Goal: Use online tool/utility: Utilize a website feature to perform a specific function

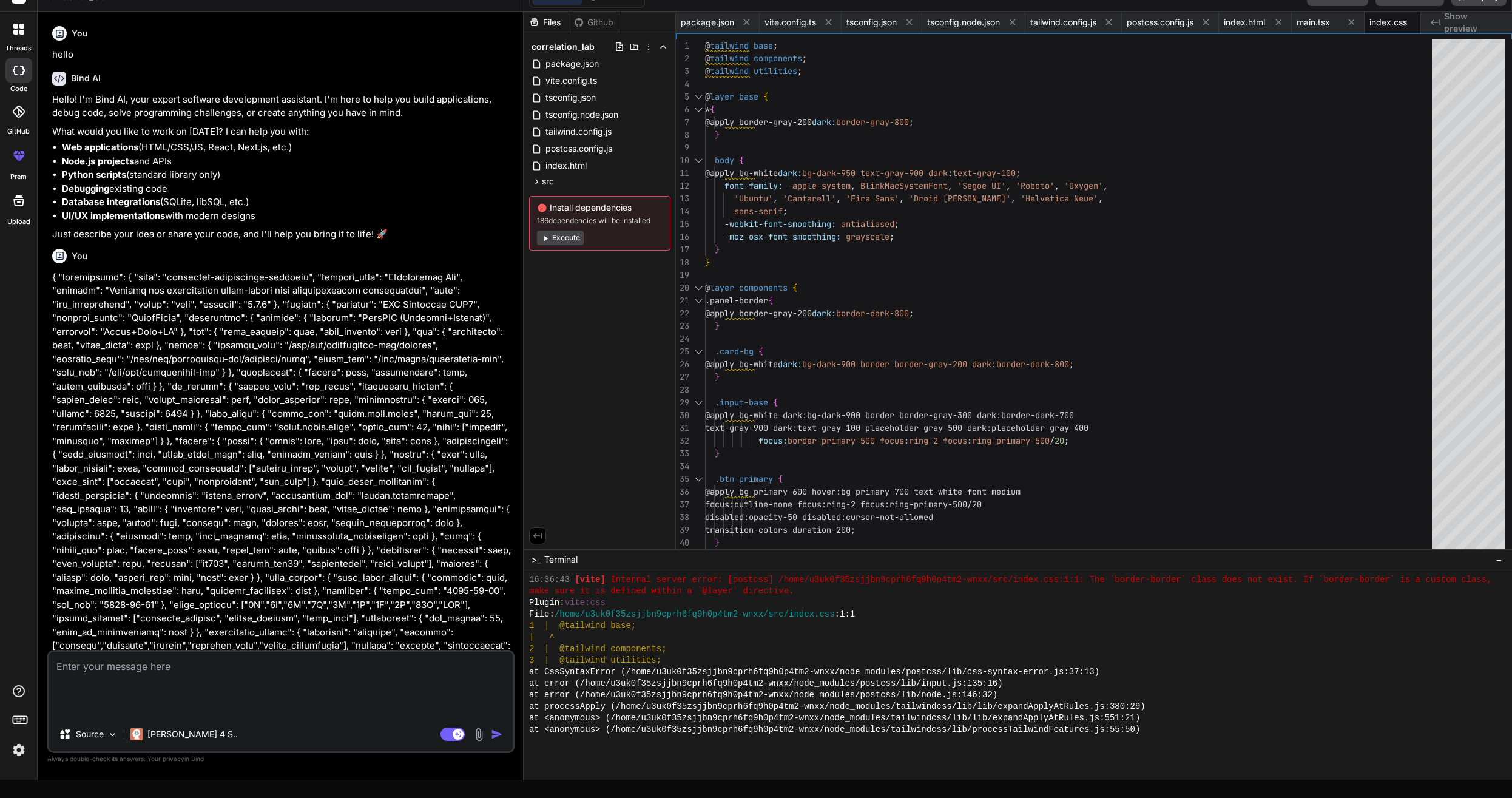
scroll to position [876, 0]
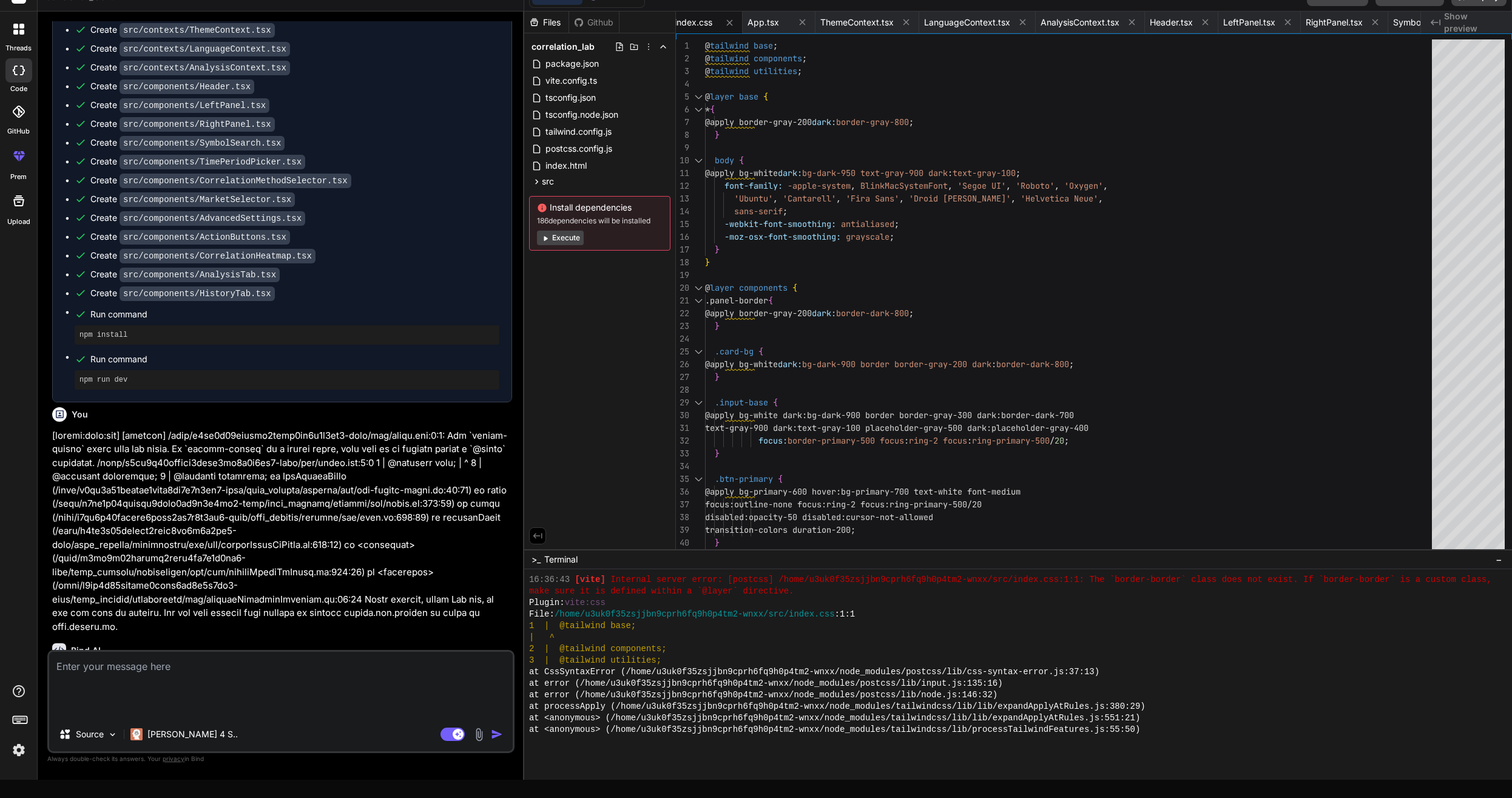
click at [555, 233] on button "Execute" at bounding box center [560, 238] width 47 height 15
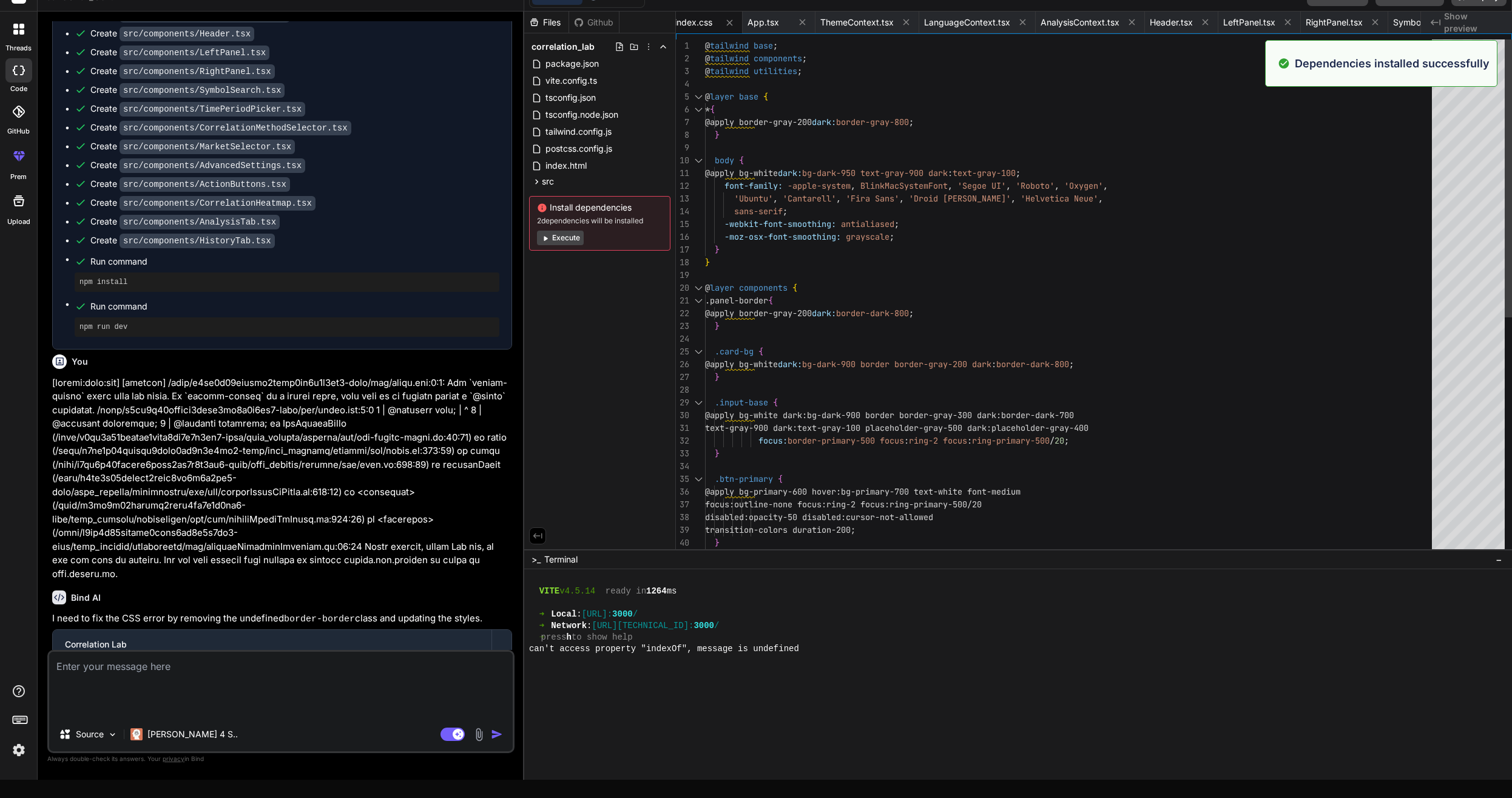
scroll to position [1315, 0]
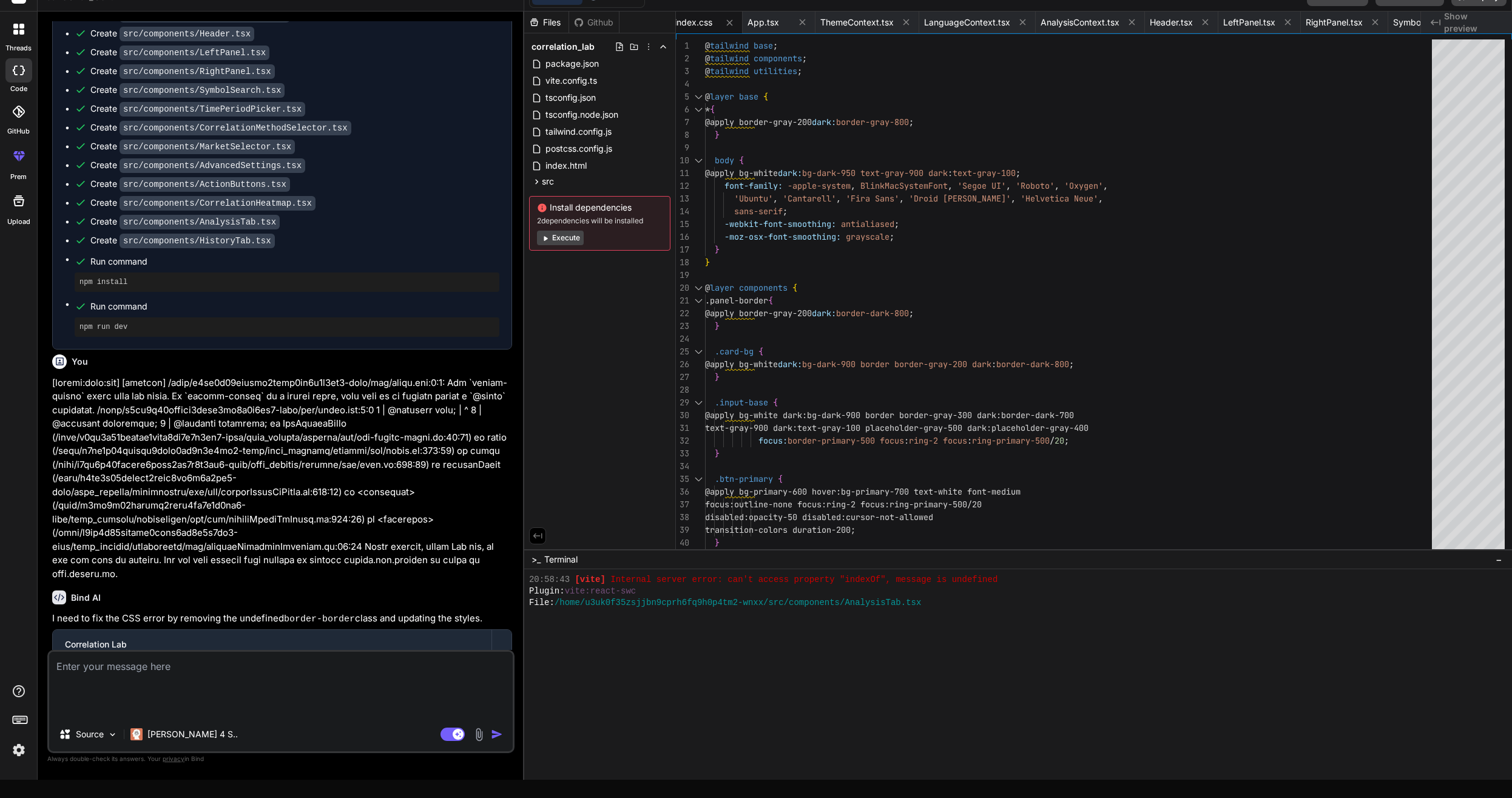
click at [565, 237] on button "Execute" at bounding box center [560, 238] width 47 height 15
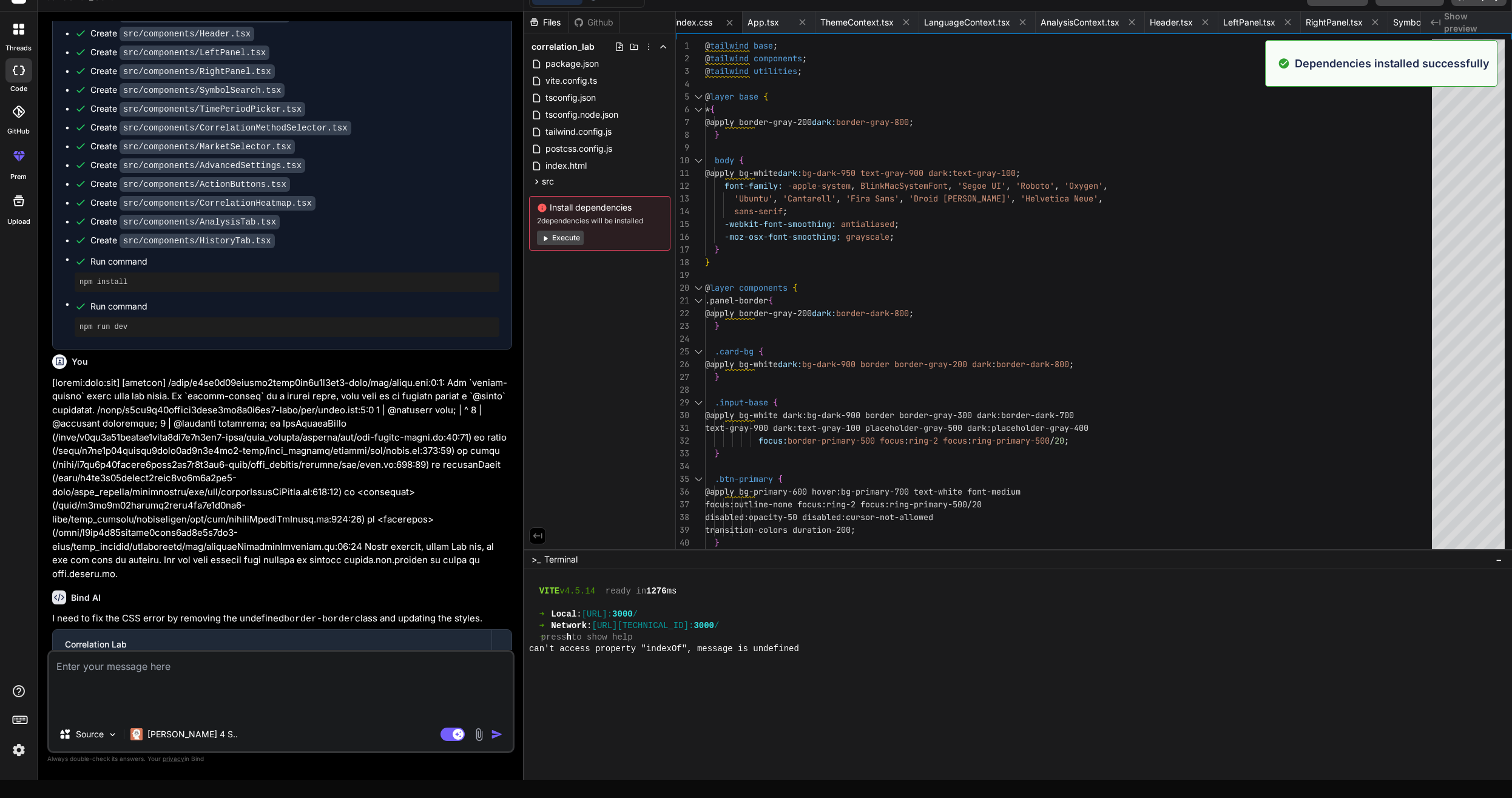
scroll to position [1637, 0]
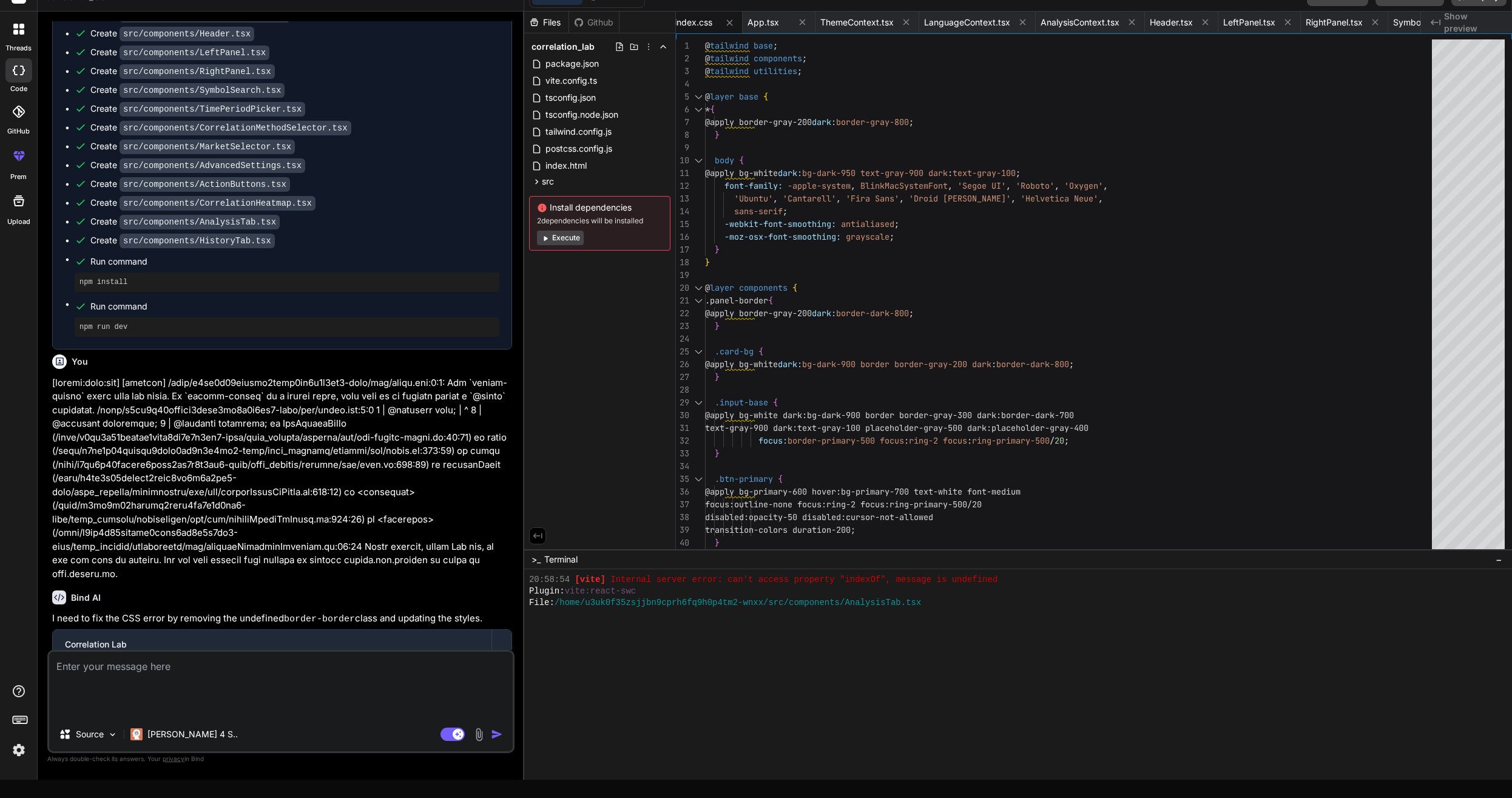
click at [559, 243] on button "Execute" at bounding box center [560, 238] width 47 height 15
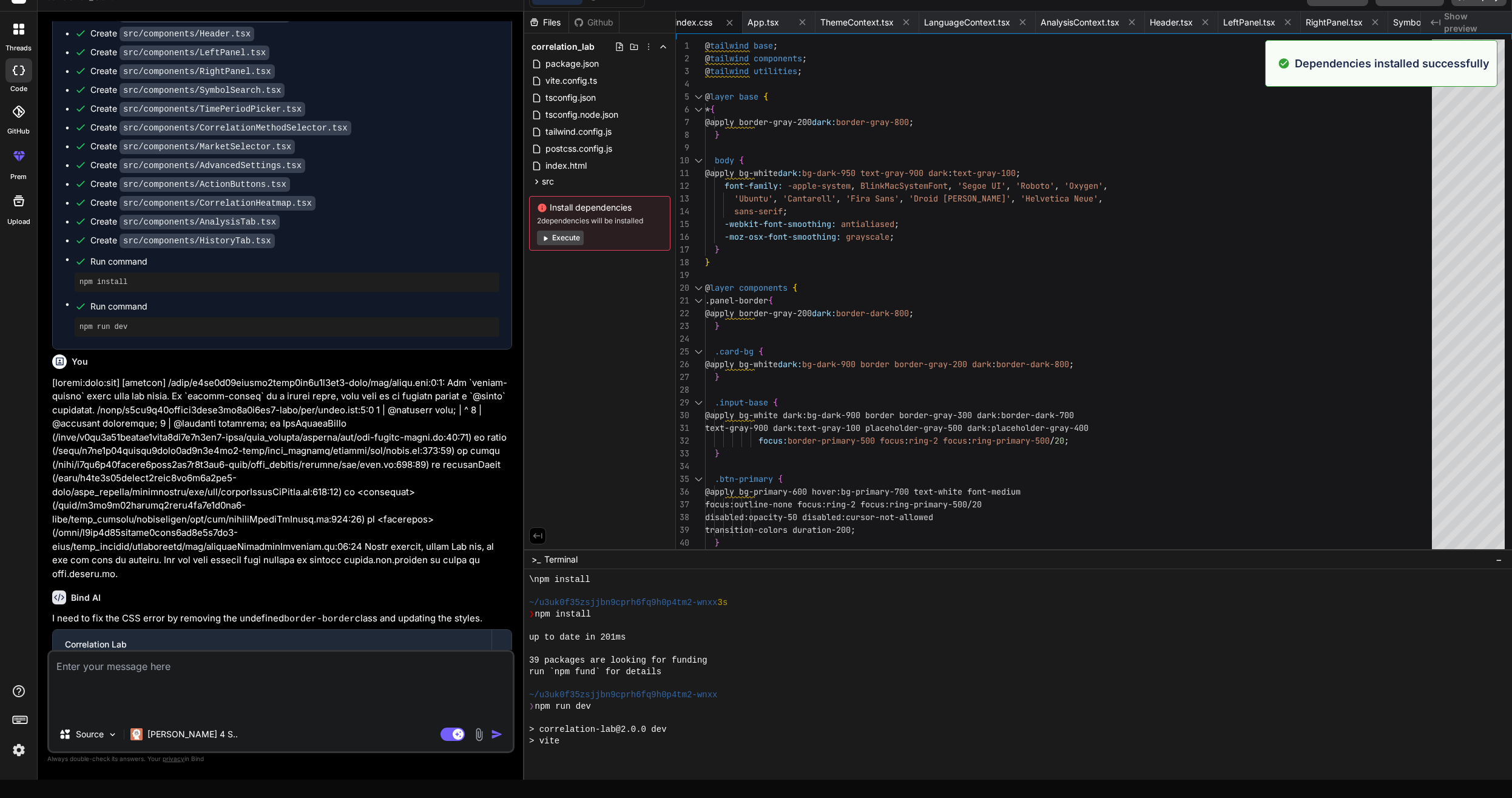
scroll to position [1695, 0]
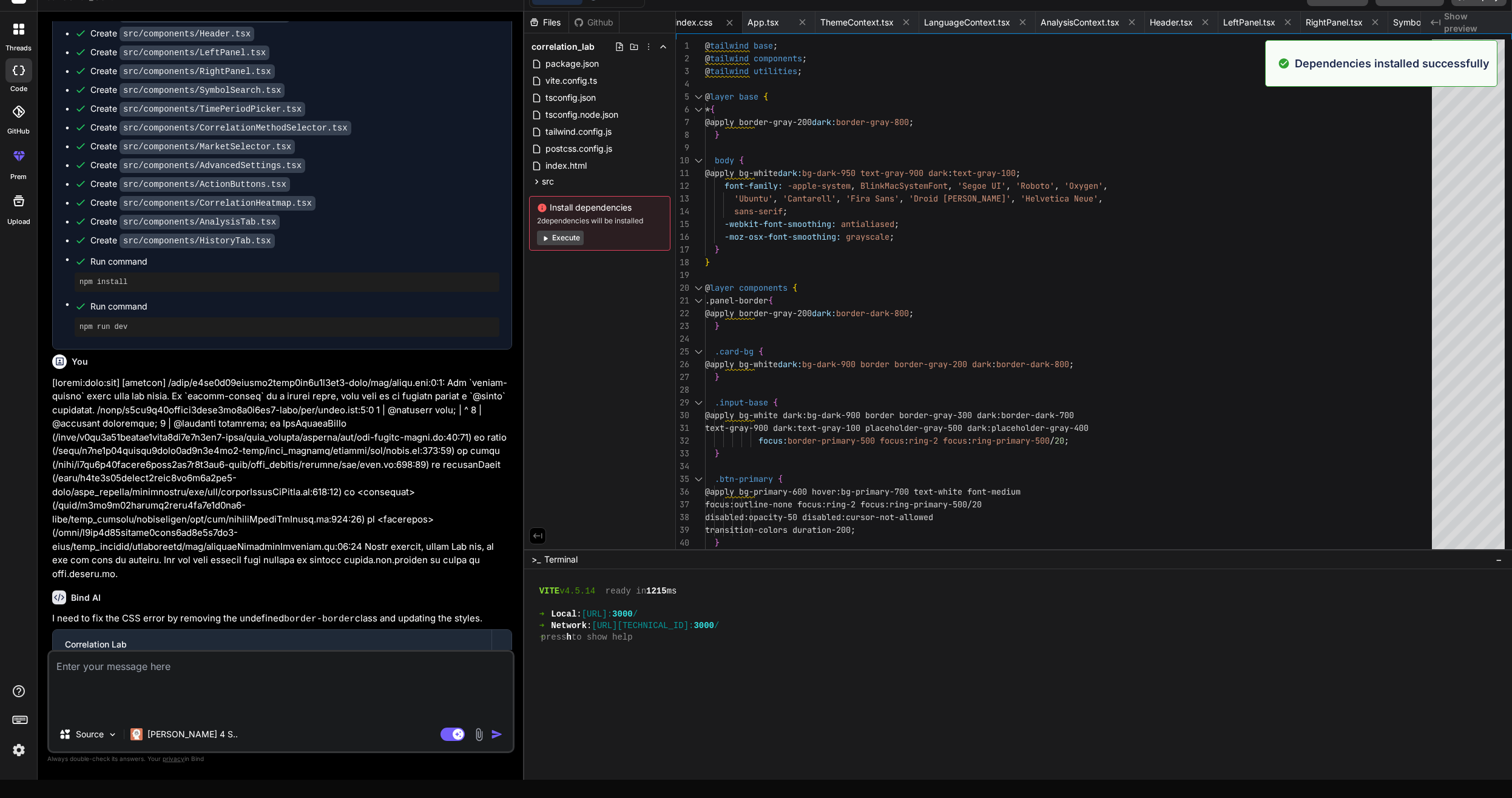
click at [559, 243] on button "Execute" at bounding box center [560, 238] width 47 height 15
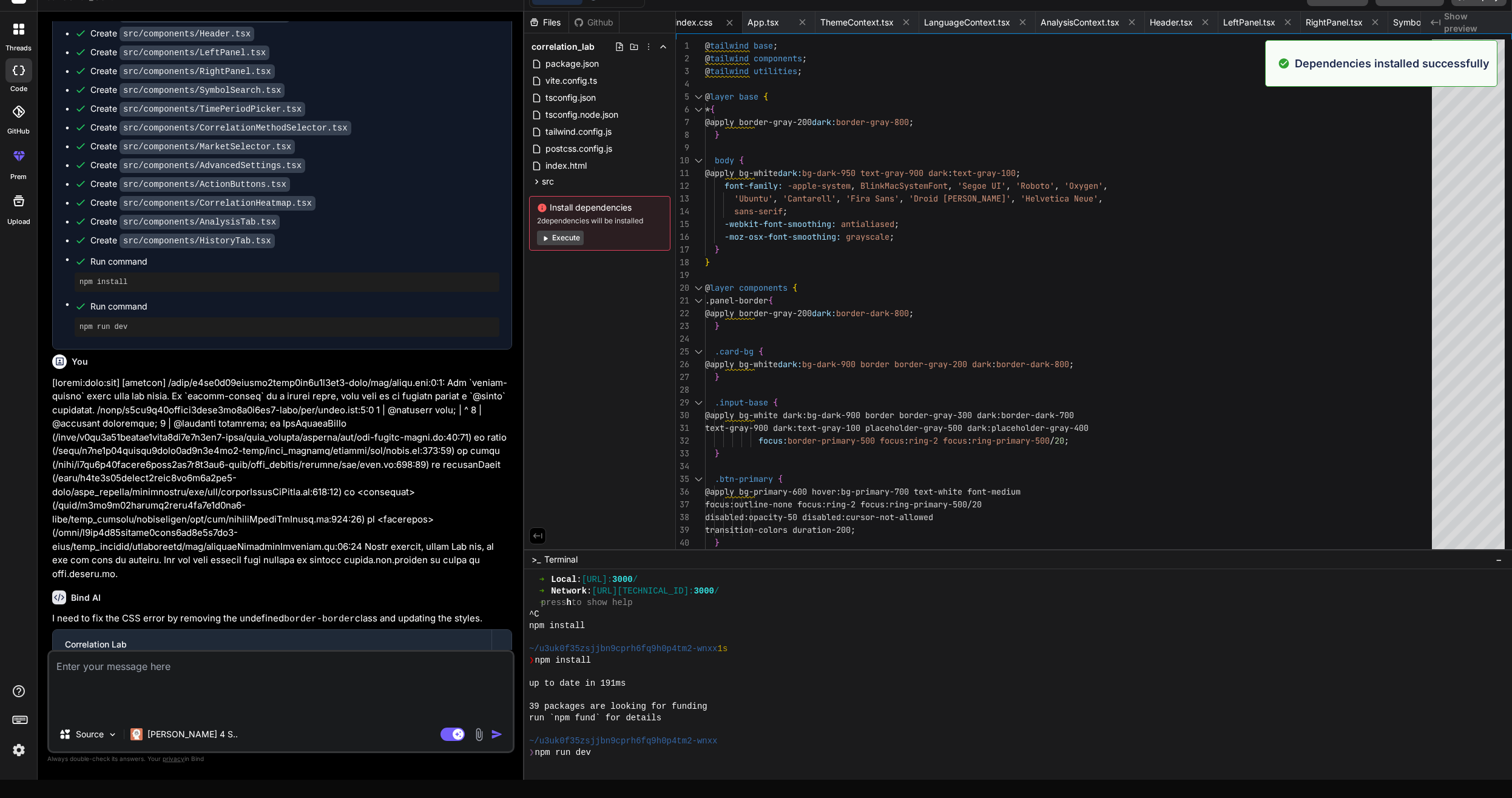
scroll to position [1914, 0]
click at [560, 239] on button "Execute" at bounding box center [560, 238] width 47 height 15
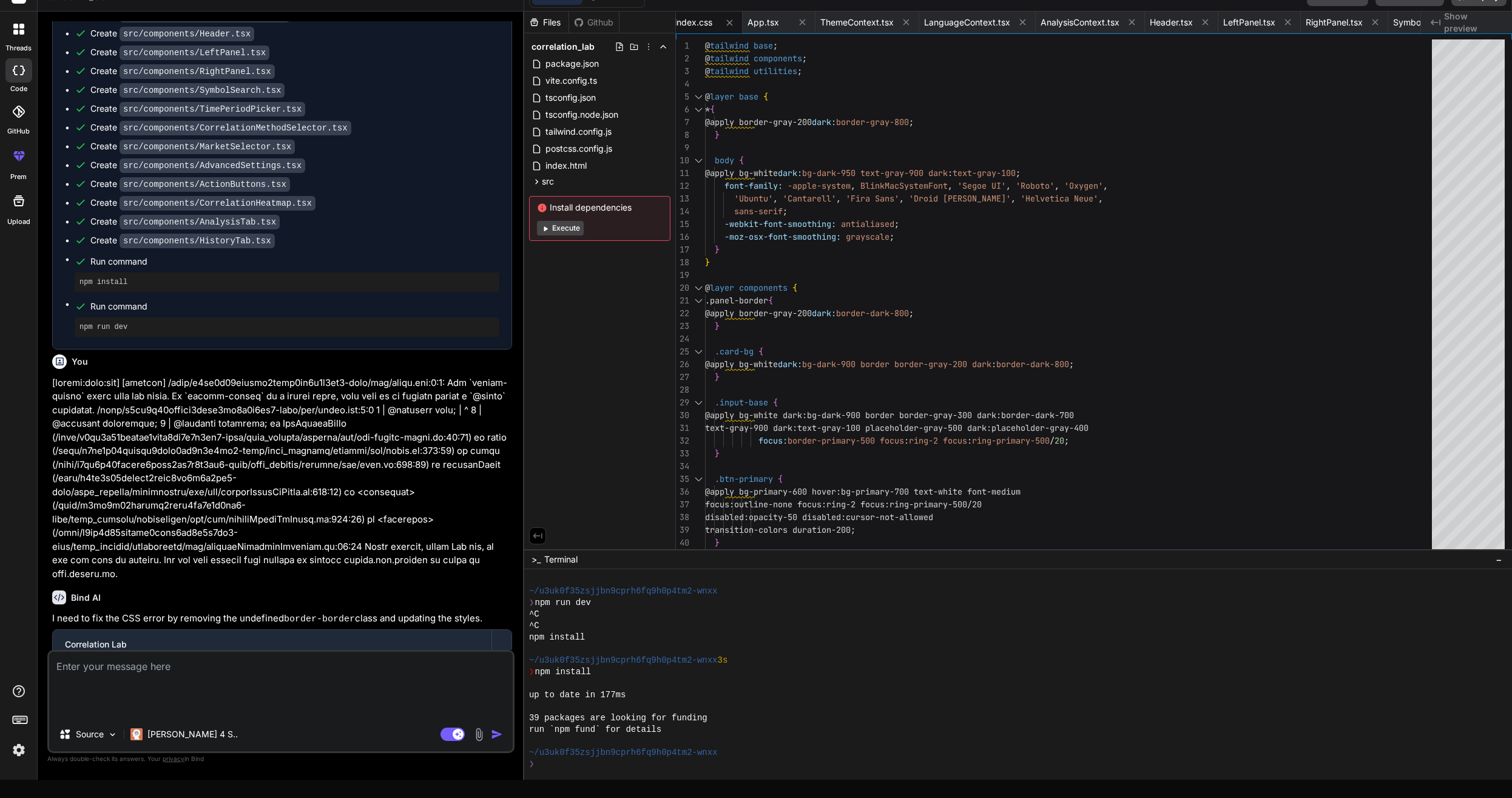
scroll to position [2076, 0]
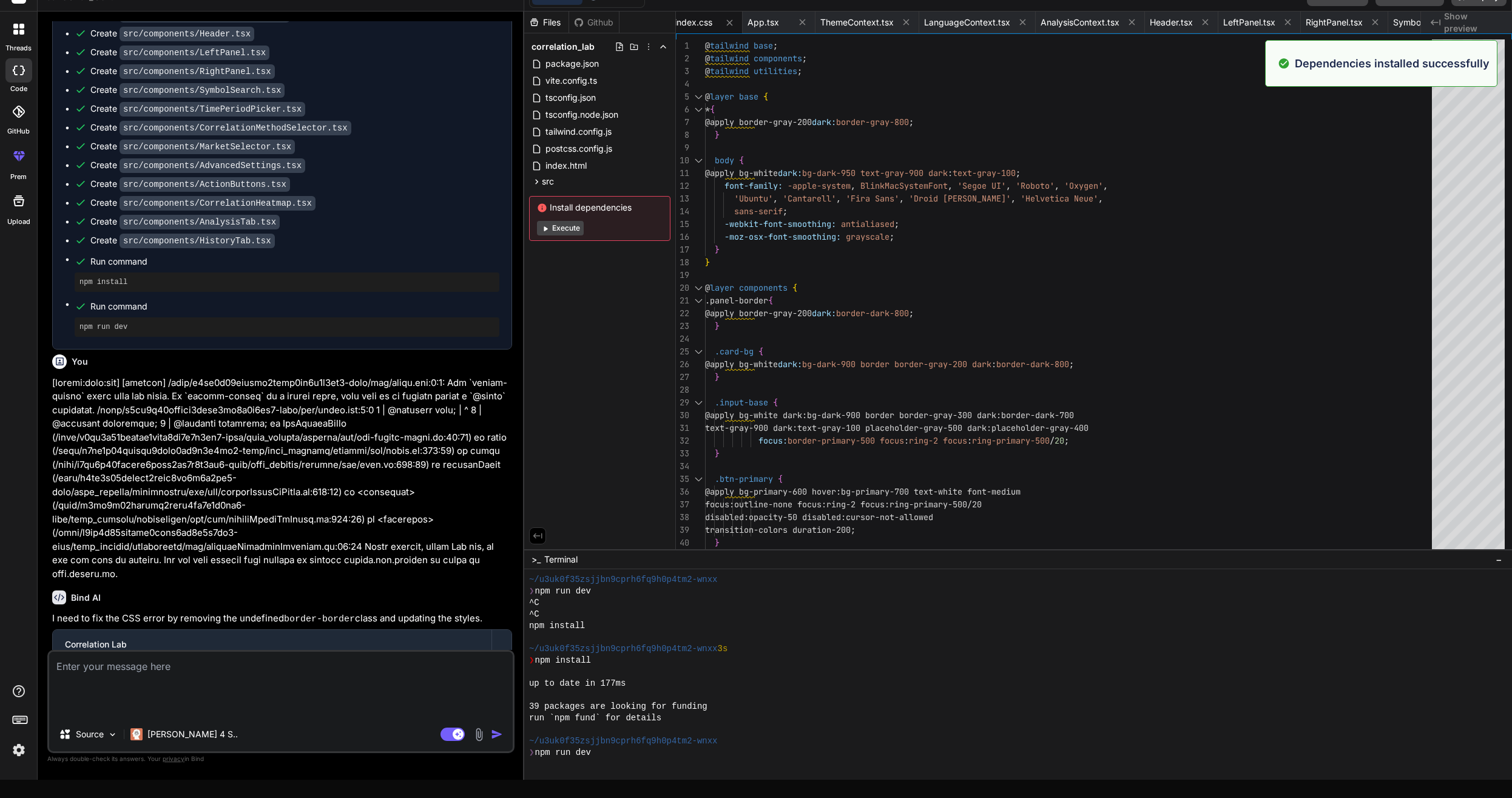
click at [563, 225] on button "Execute" at bounding box center [560, 229] width 47 height 15
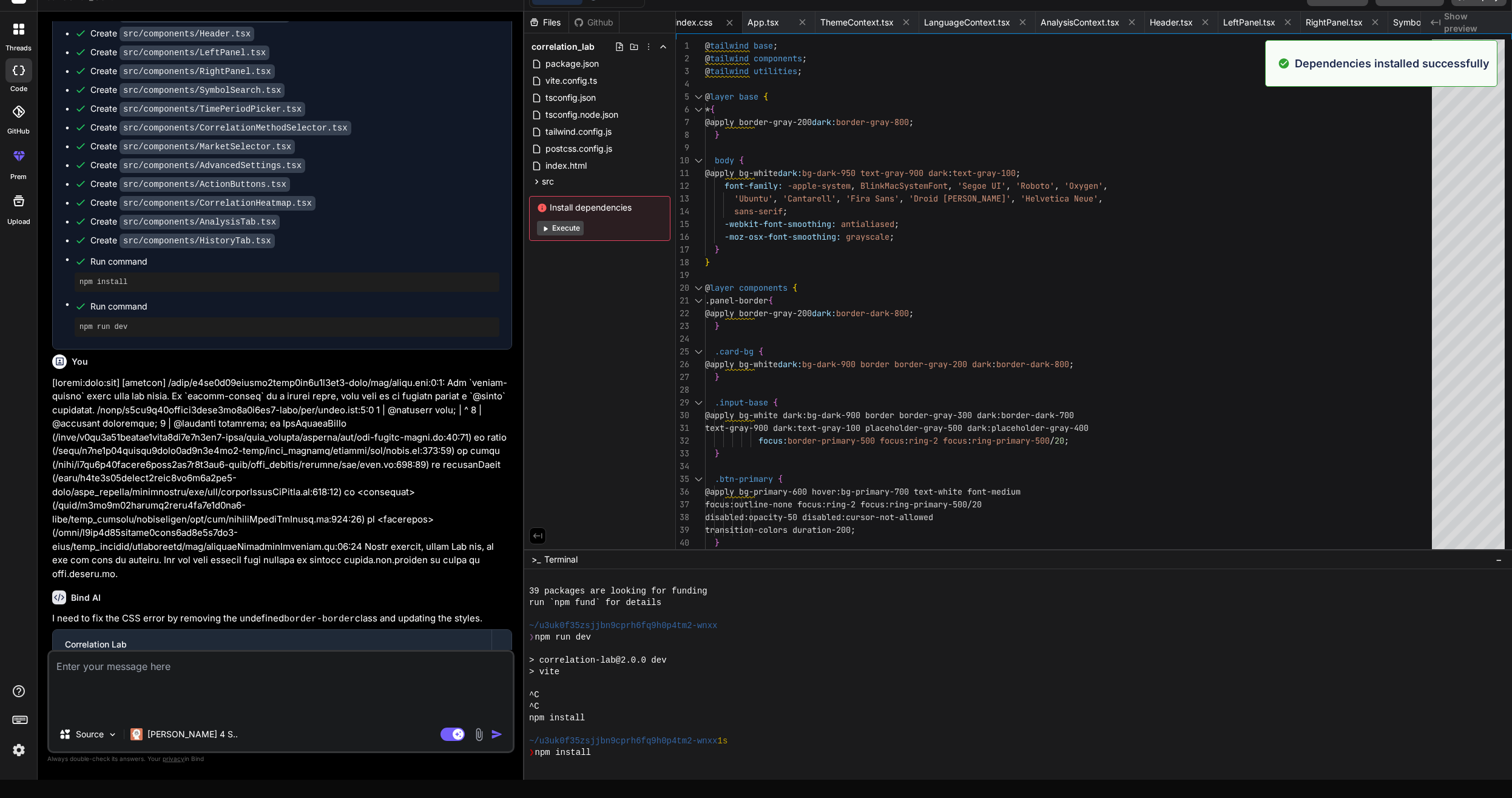
scroll to position [2640, 0]
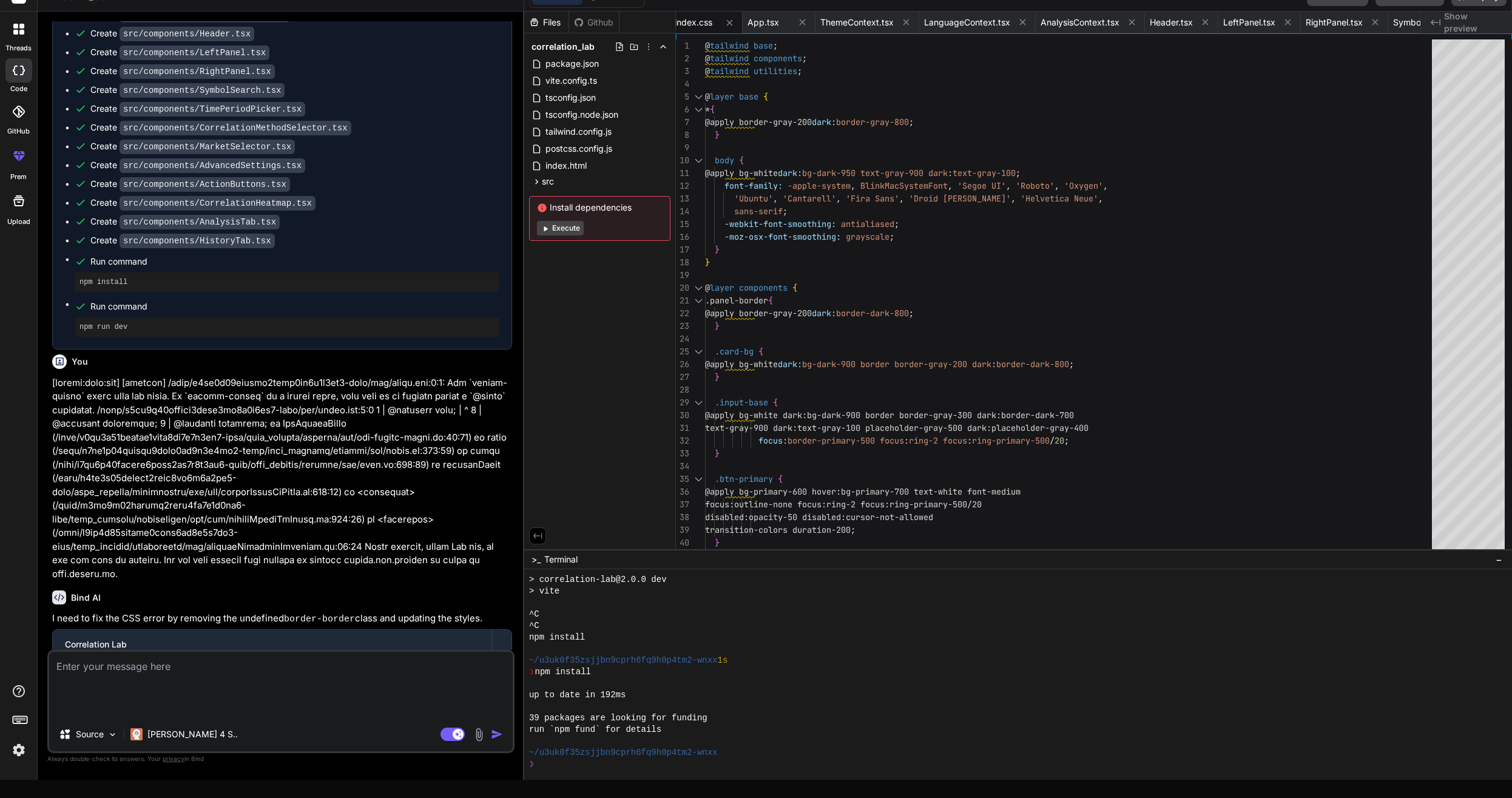
type textarea "x"
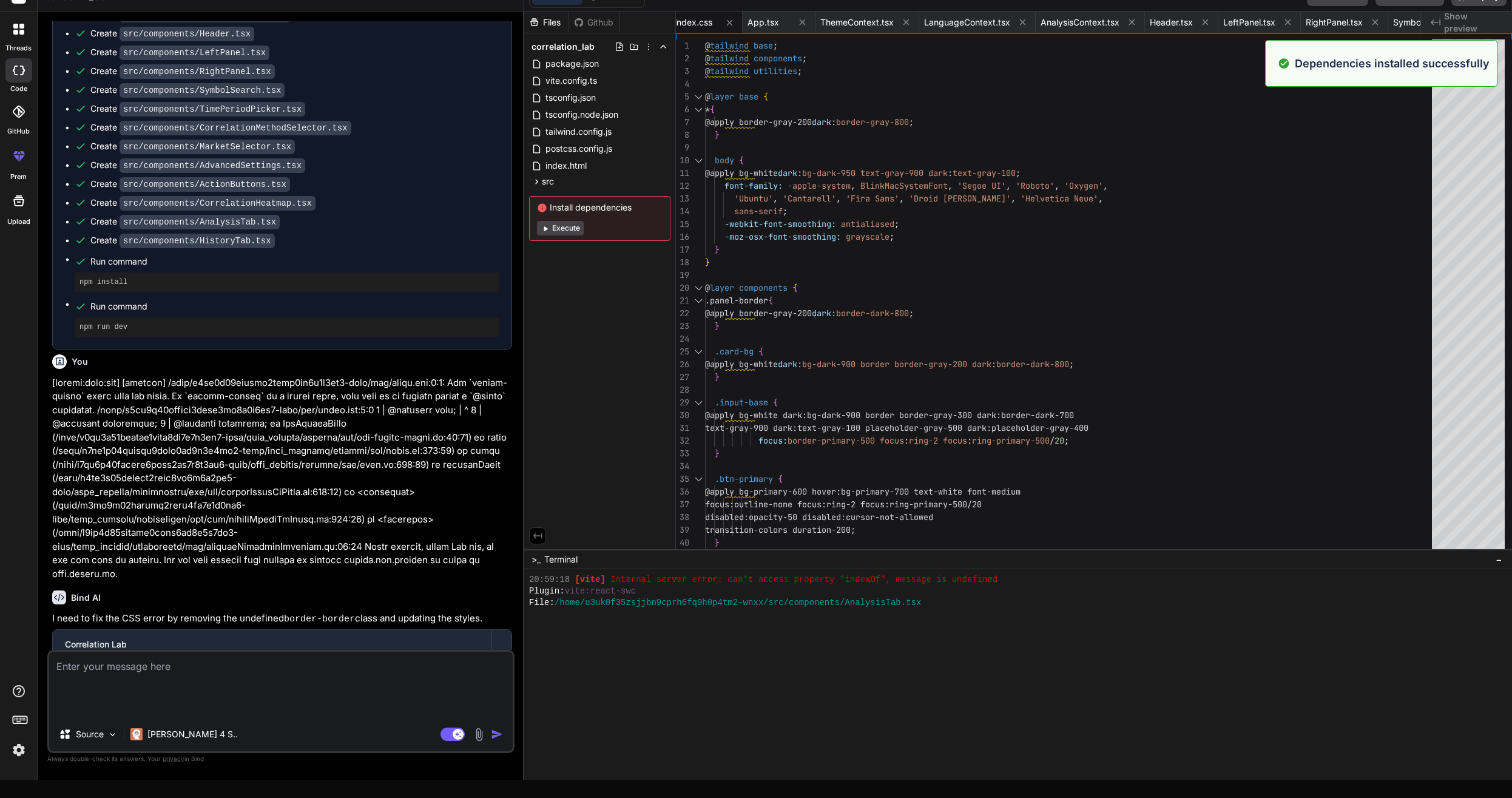
scroll to position [2963, 0]
click at [580, 203] on span "Install dependencies" at bounding box center [600, 207] width 126 height 12
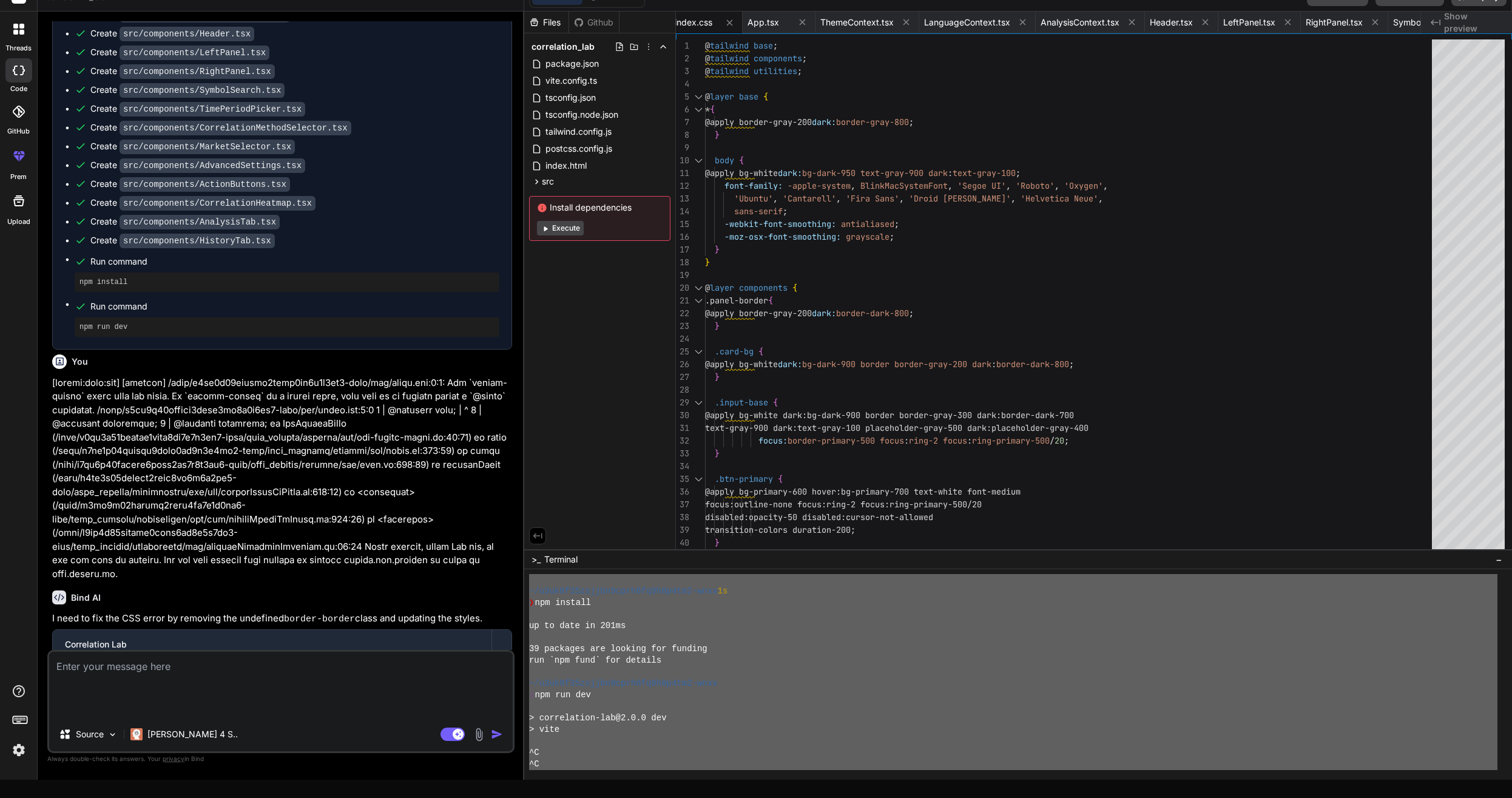
drag, startPoint x: 1045, startPoint y: 626, endPoint x: 525, endPoint y: 568, distance: 523.2
click at [525, 568] on div ">_ Terminal − \\\\\\\\\\\\\\\\\\\\\\\\\\\\\\\\ 55555555555555555555555555555555…" at bounding box center [1017, 665] width 987 height 231
click at [974, 663] on div "run `npm fund` for details" at bounding box center [1012, 661] width 968 height 11
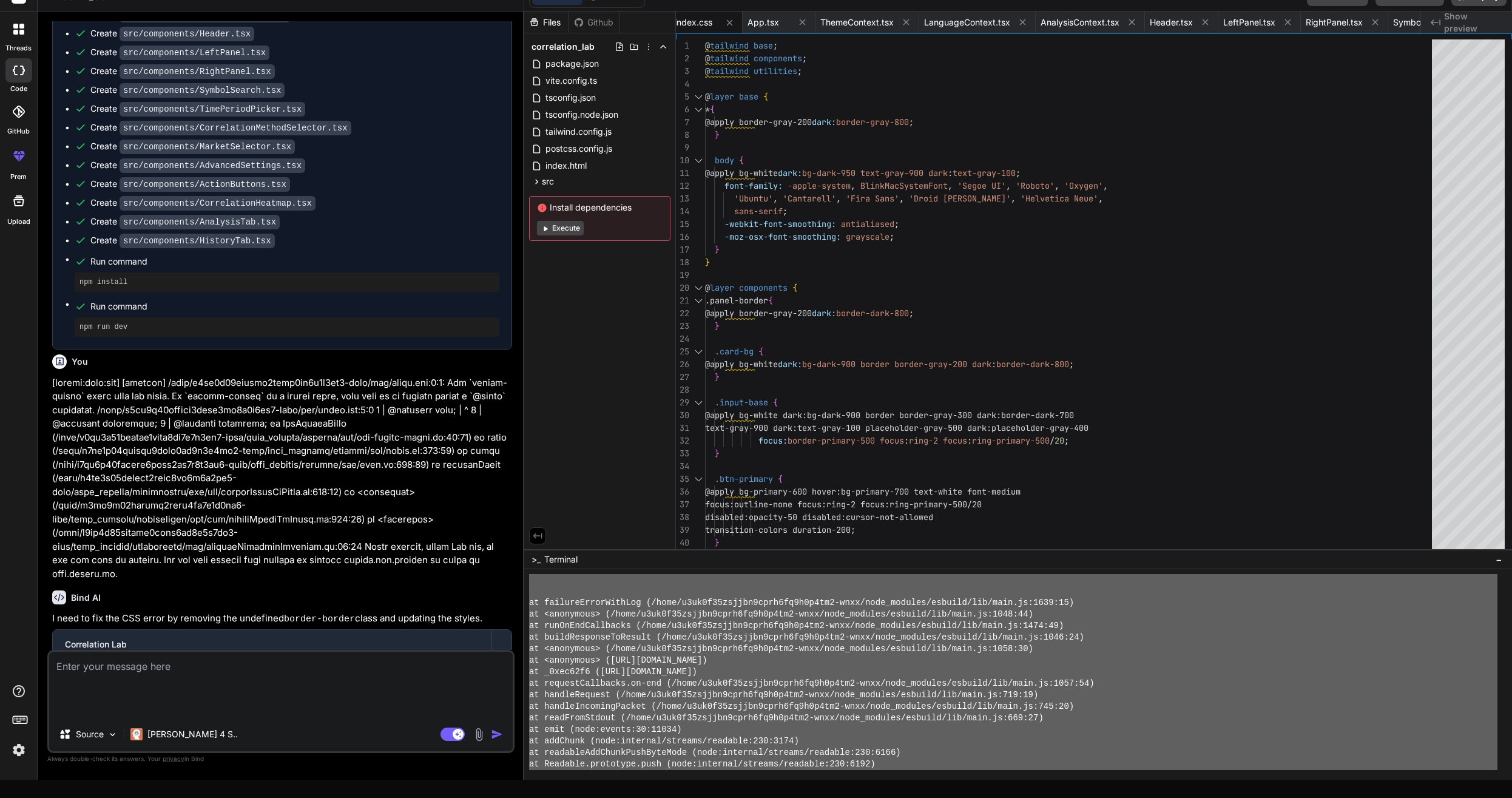
scroll to position [0, 0]
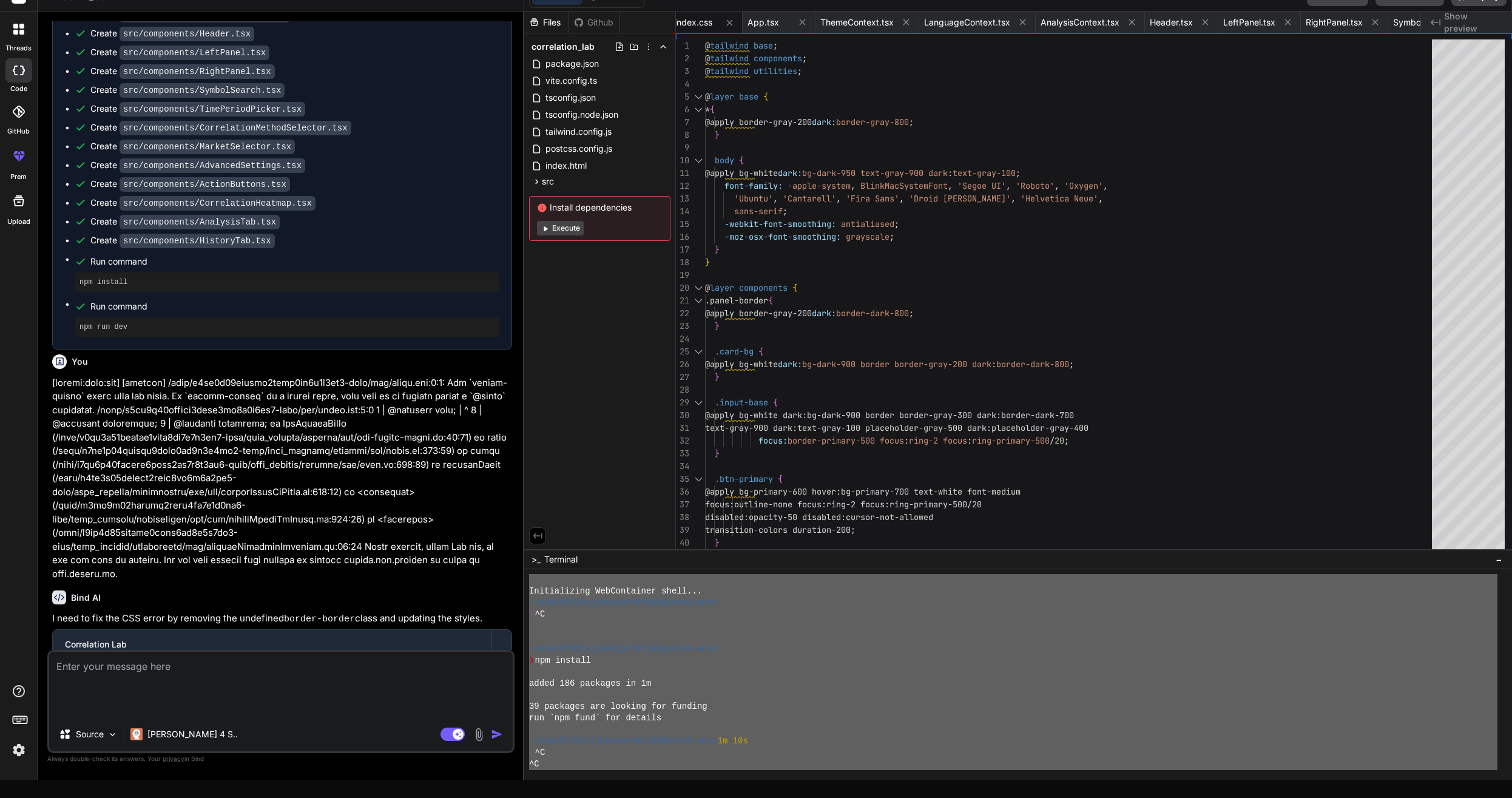
drag, startPoint x: 953, startPoint y: 647, endPoint x: 455, endPoint y: 355, distance: 577.3
click at [455, 355] on div "correlation_lab Created with Pixso. Bind AI Web Search Created with Pixso. Code…" at bounding box center [775, 380] width 1474 height 798
type textarea "Loremipsumdo SitAmetconse adipi... ~/e0se0d04eiusmo5temp0in6u8l4et2-dolo ❯ ^M ~…"
click at [180, 674] on textarea at bounding box center [281, 662] width 463 height 22
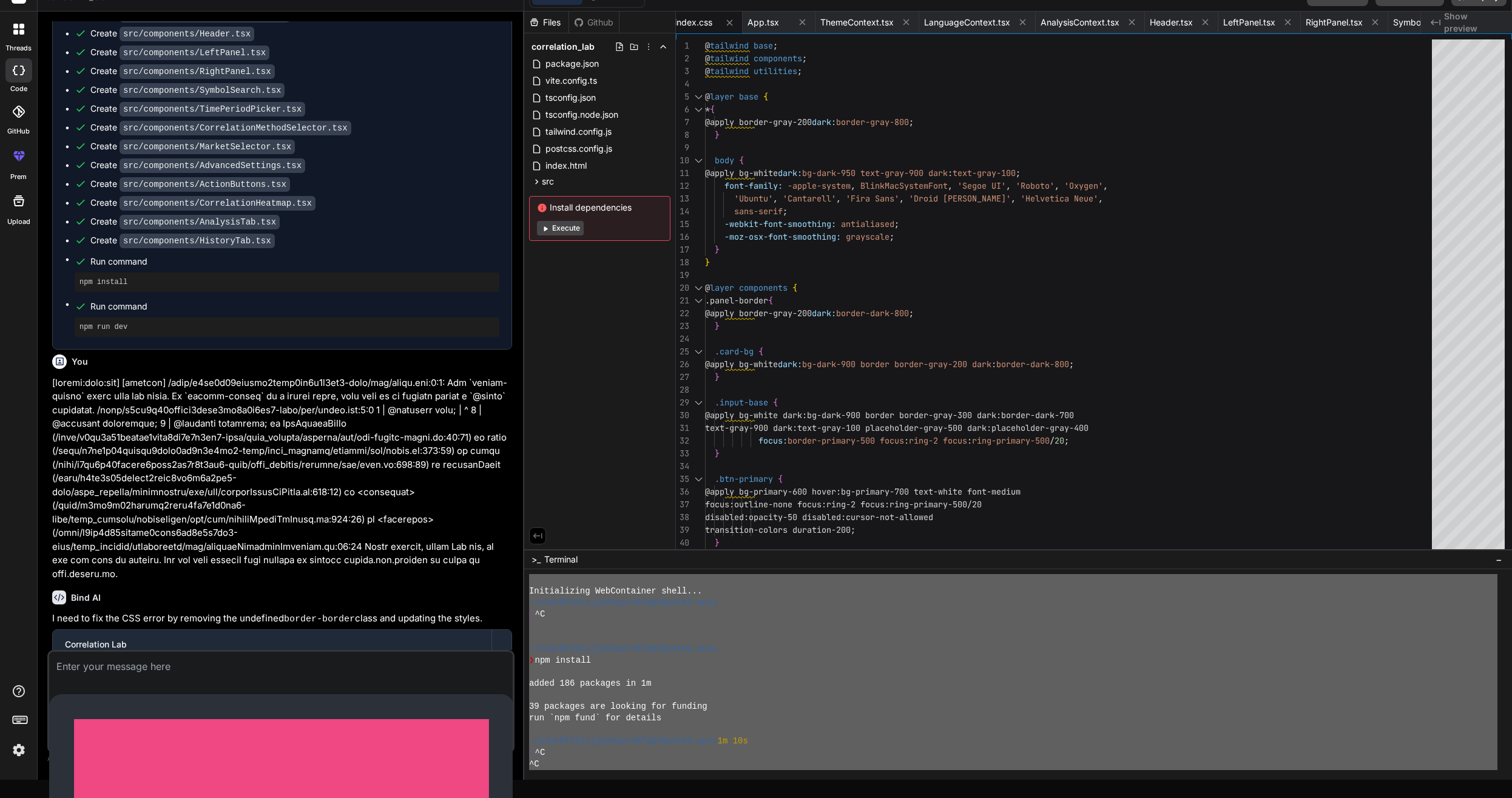
paste textarea "Loremipsumdo SitAmetconse adipi... ~/e0se0d04eiusmo5temp0in6u8l4et2-dolo ❯ ^M ~…"
type textarea "Loremipsumdo SitAmetconse adipi... ~/e0se0d04eiusmo5temp0in6u8l4et2-dolo ❯ ^M ~…"
type textarea "x"
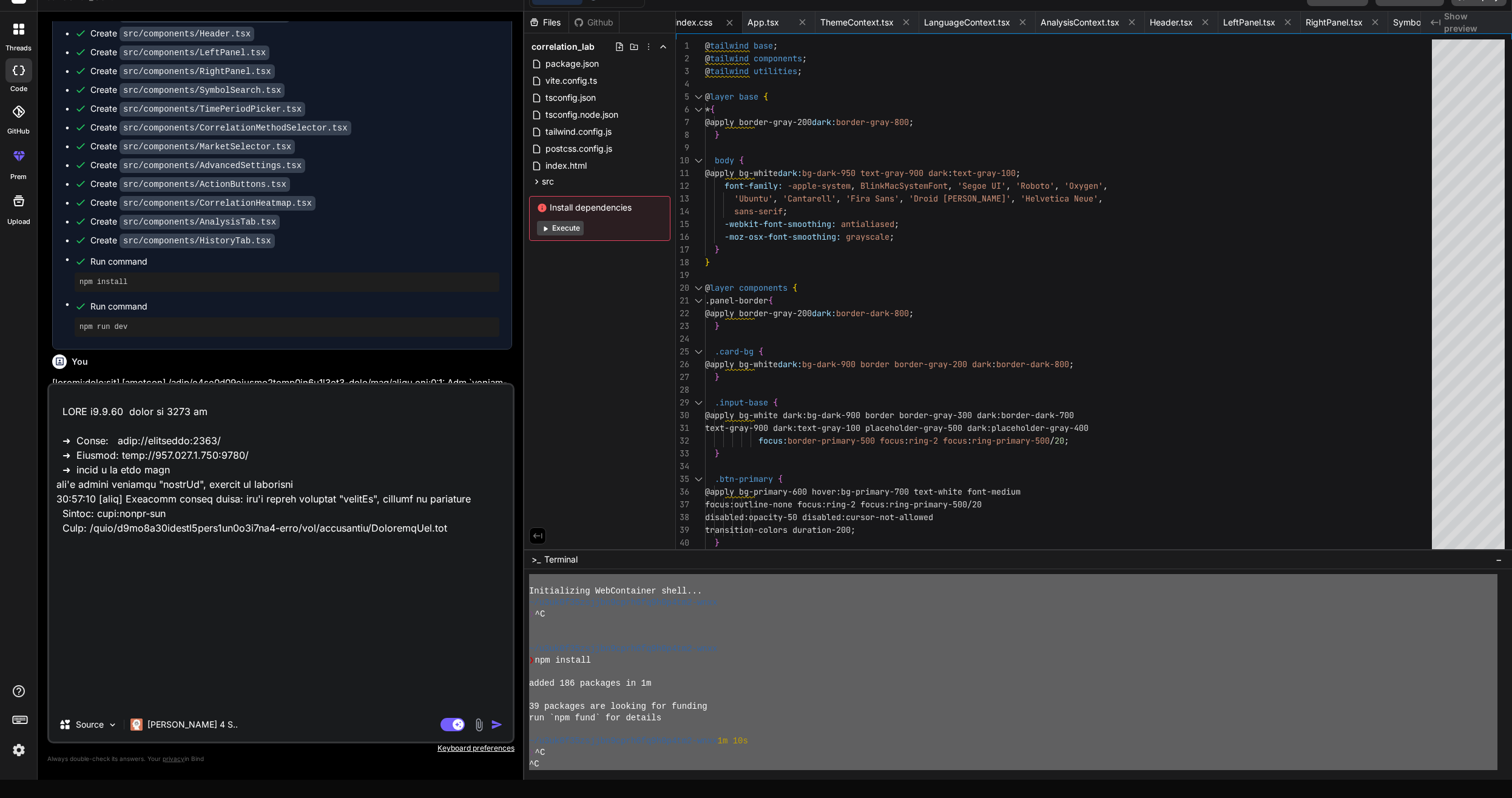
scroll to position [4110, 0]
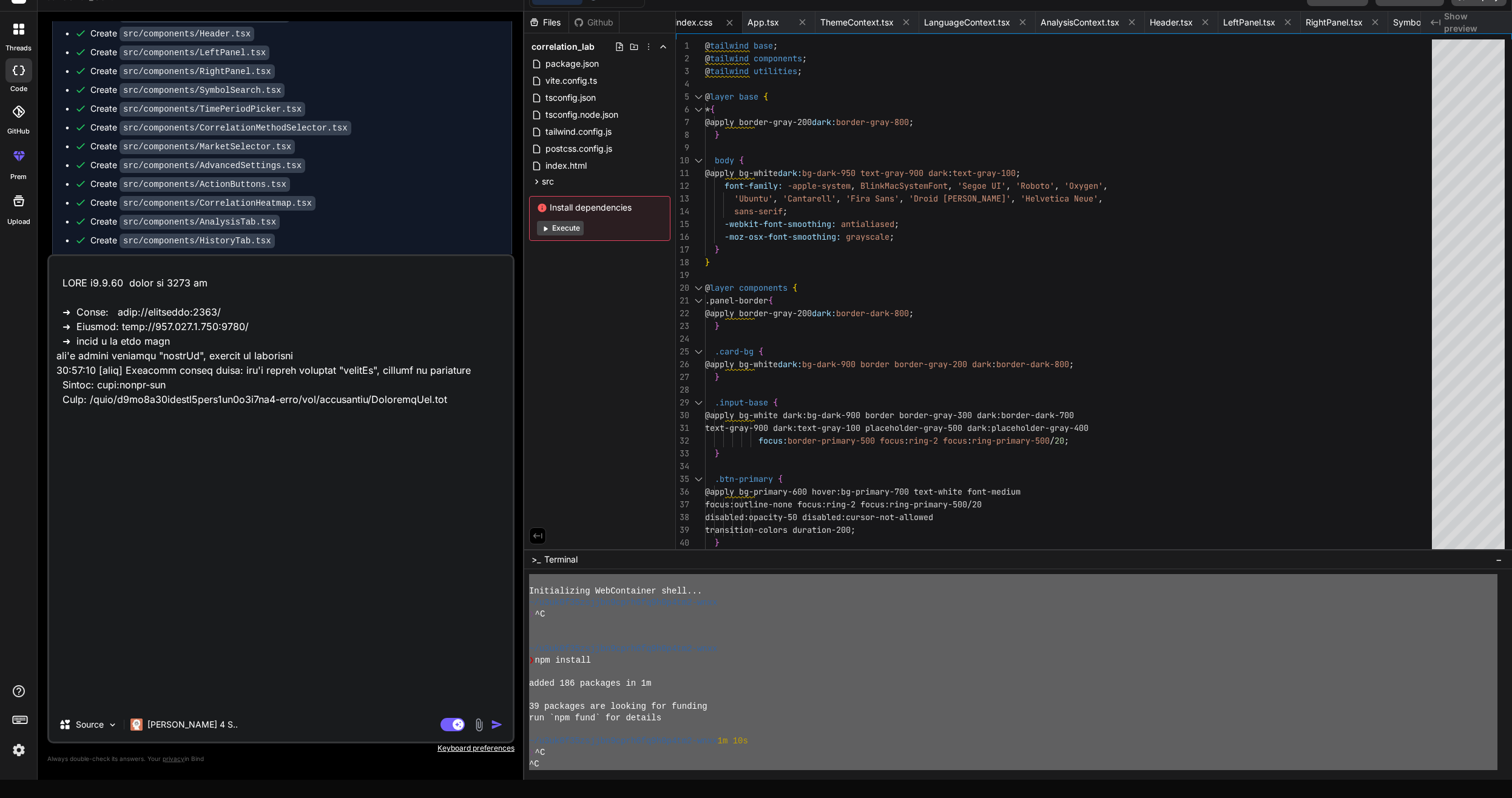
type textarea "Loremipsumdo SitAmetconse adipi... ~/e0se0d04eiusmo5temp0in6u8l4et2-dolo ❯ ^M ~…"
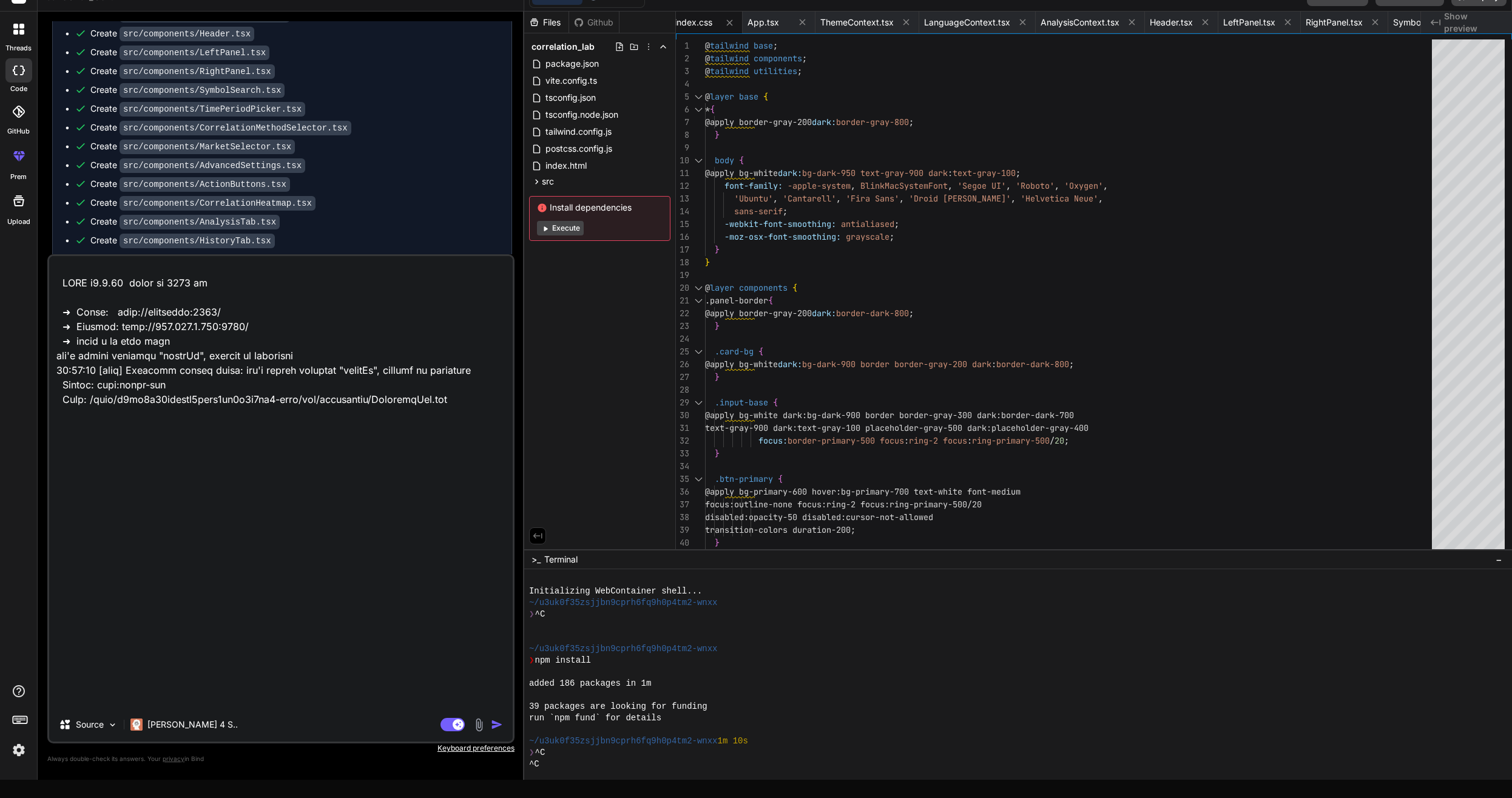
click at [614, 611] on div "❯ ^C" at bounding box center [1012, 615] width 968 height 11
click at [565, 235] on button "Execute" at bounding box center [560, 229] width 47 height 15
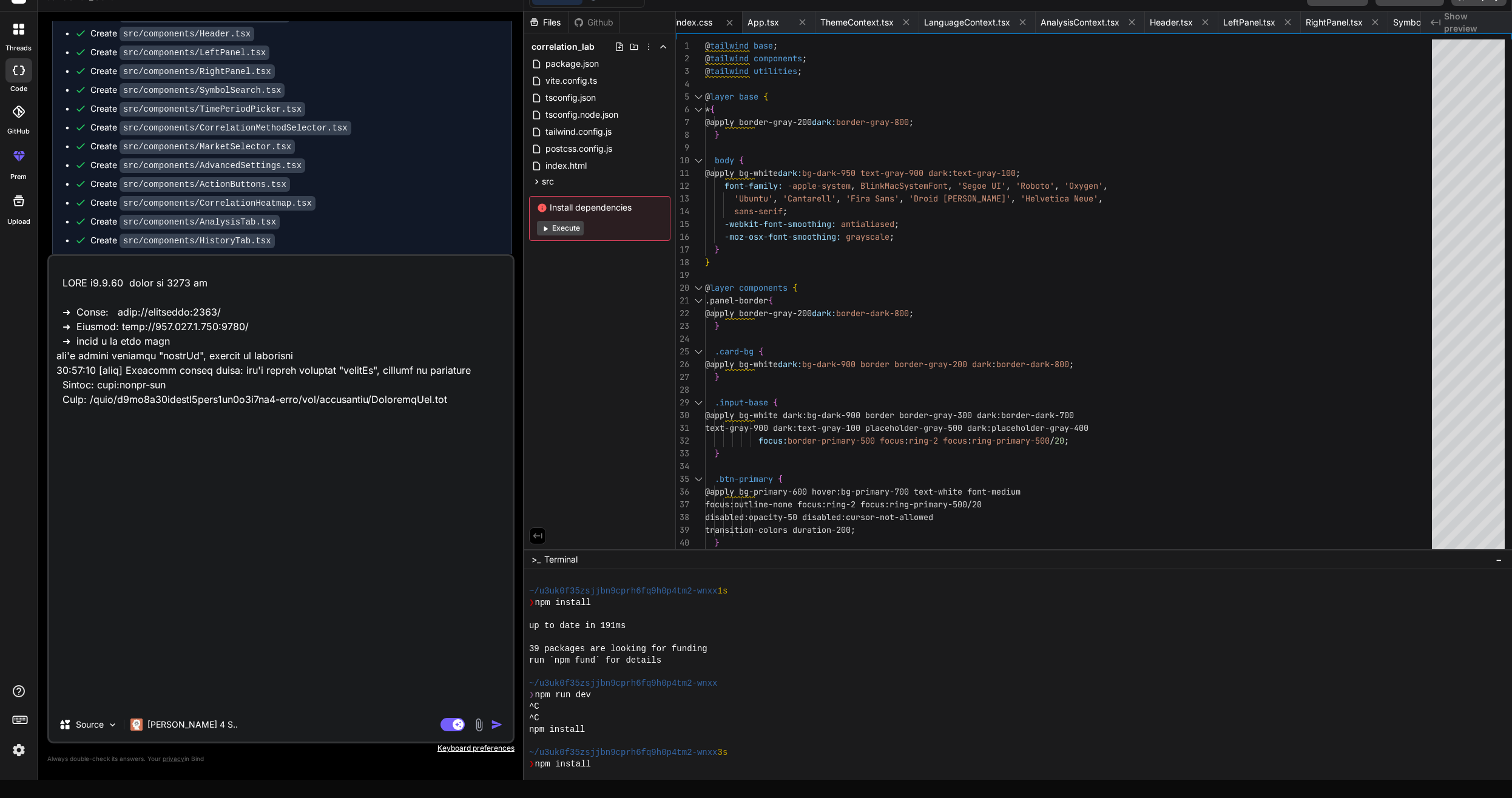
scroll to position [3275, 0]
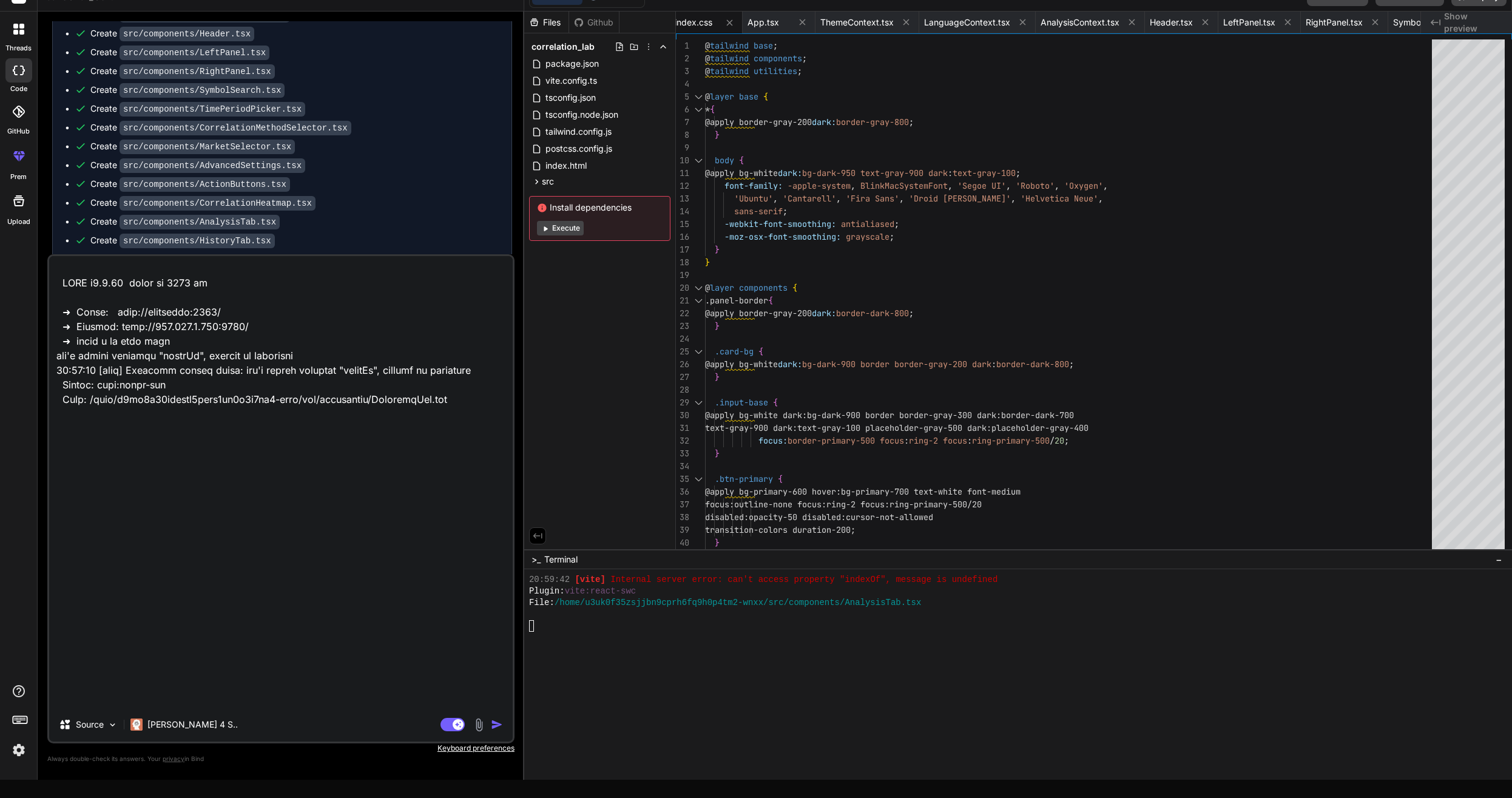
click at [573, 227] on button "Execute" at bounding box center [560, 229] width 47 height 15
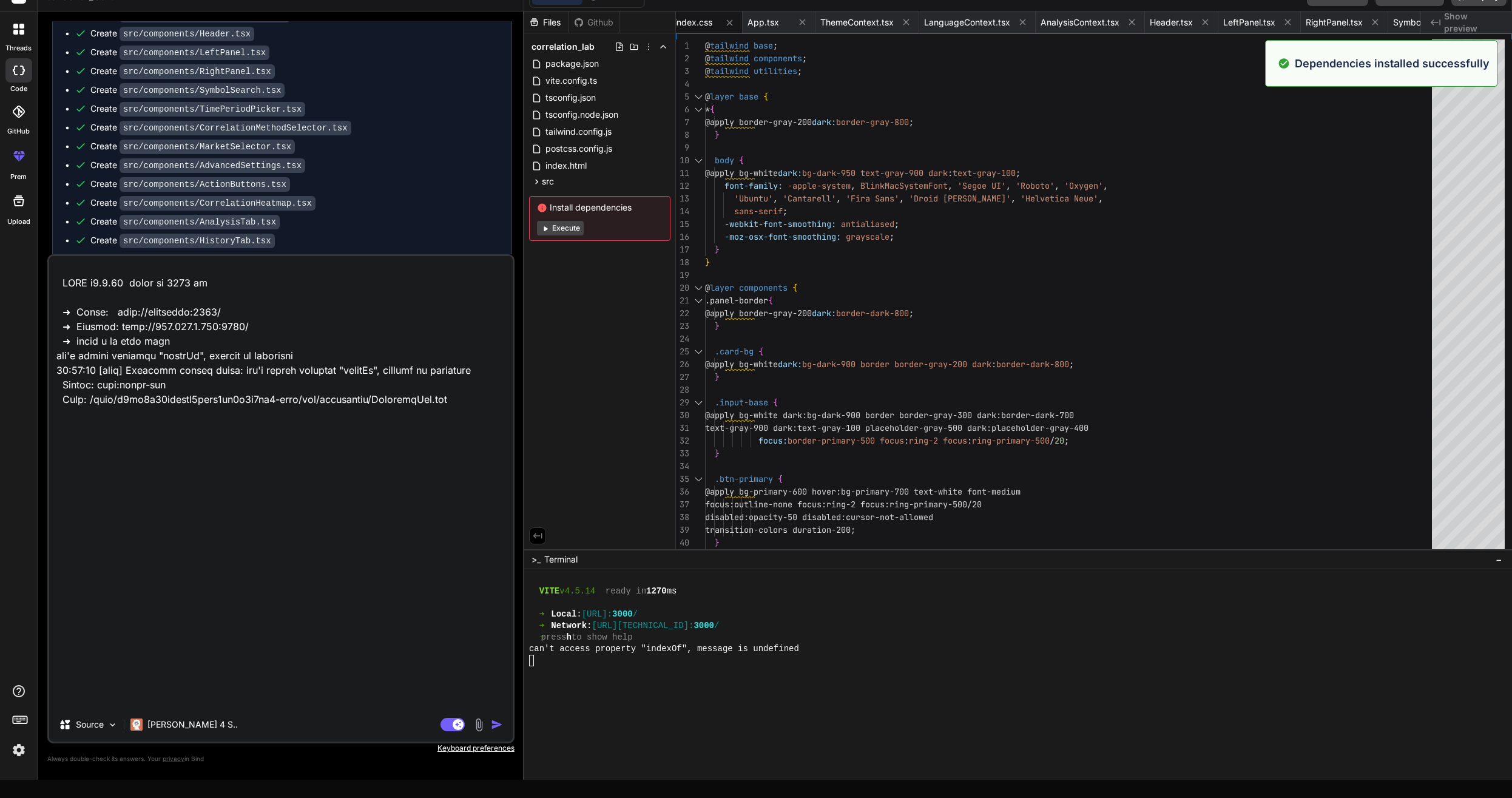
scroll to position [3597, 0]
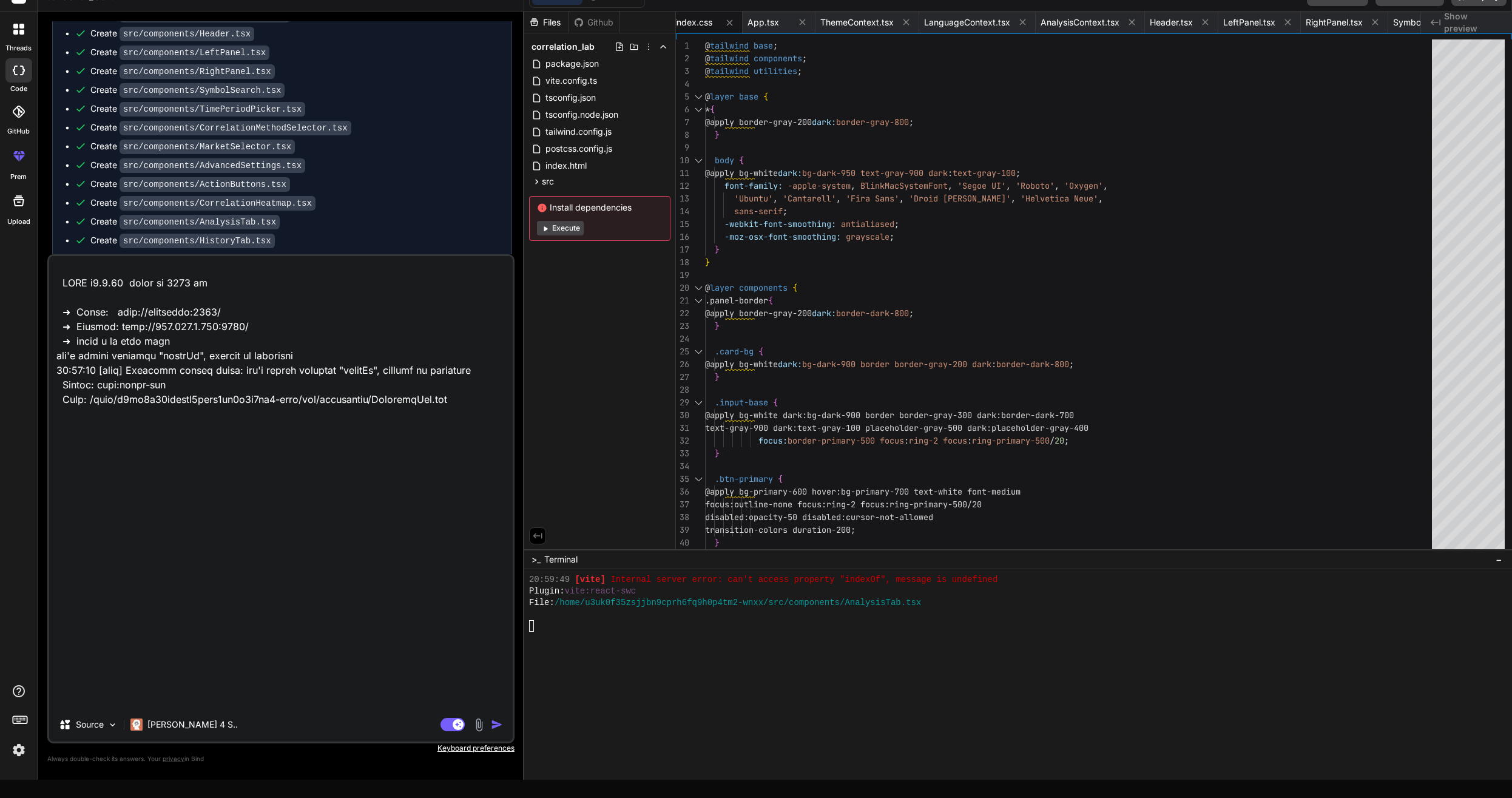
click at [498, 724] on img "button" at bounding box center [496, 724] width 12 height 12
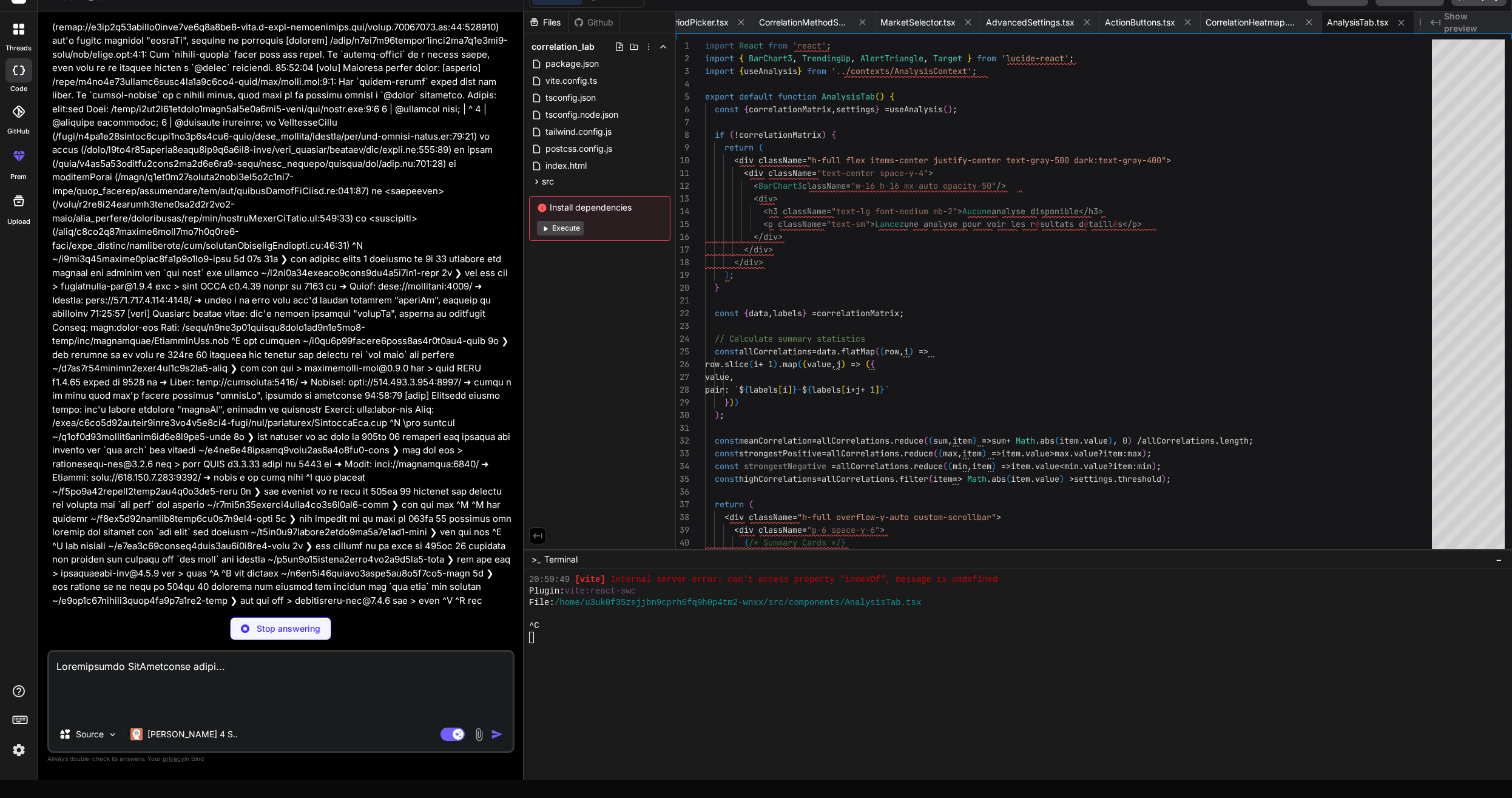
scroll to position [0, 1545]
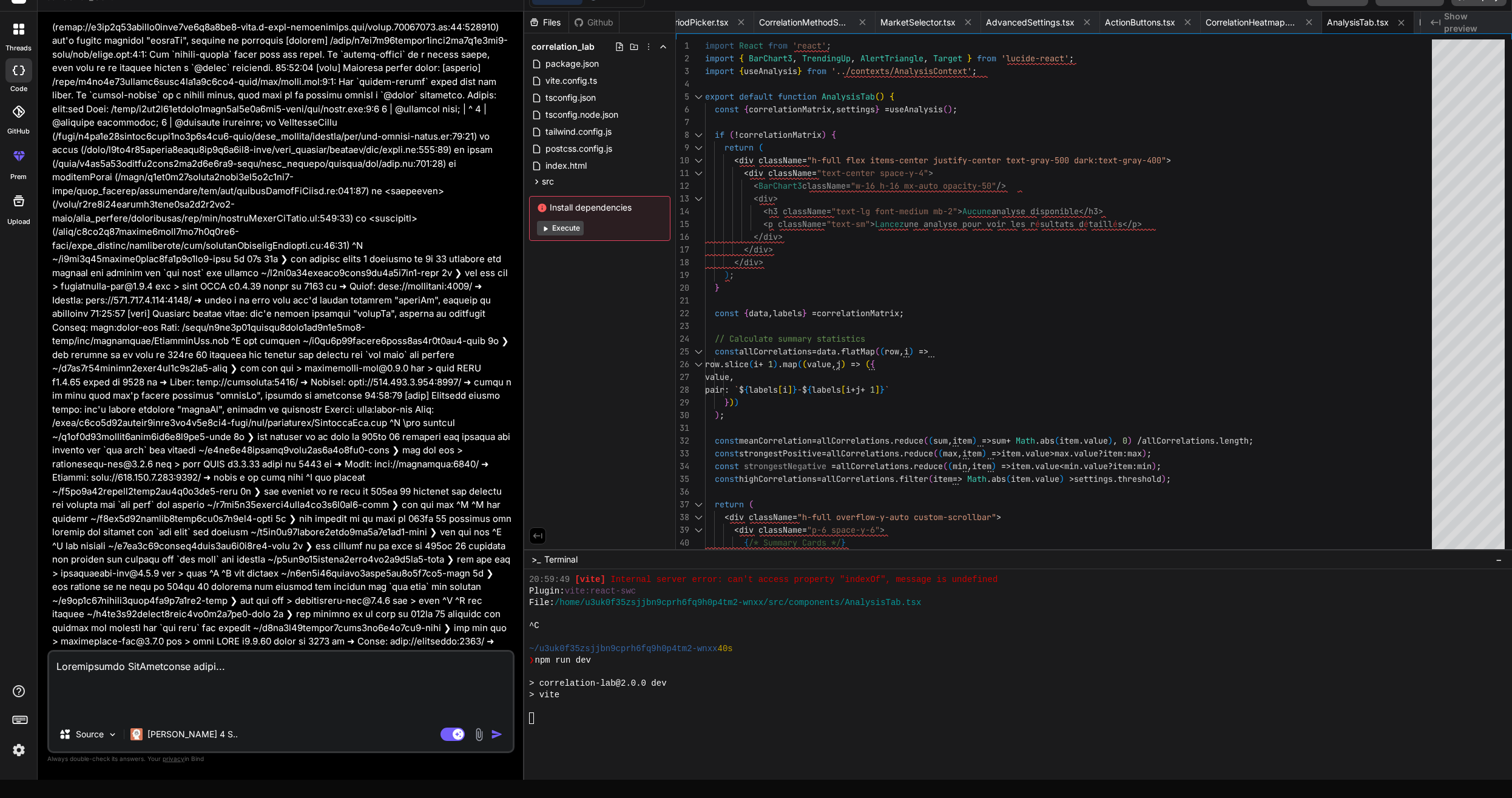
type textarea "x"
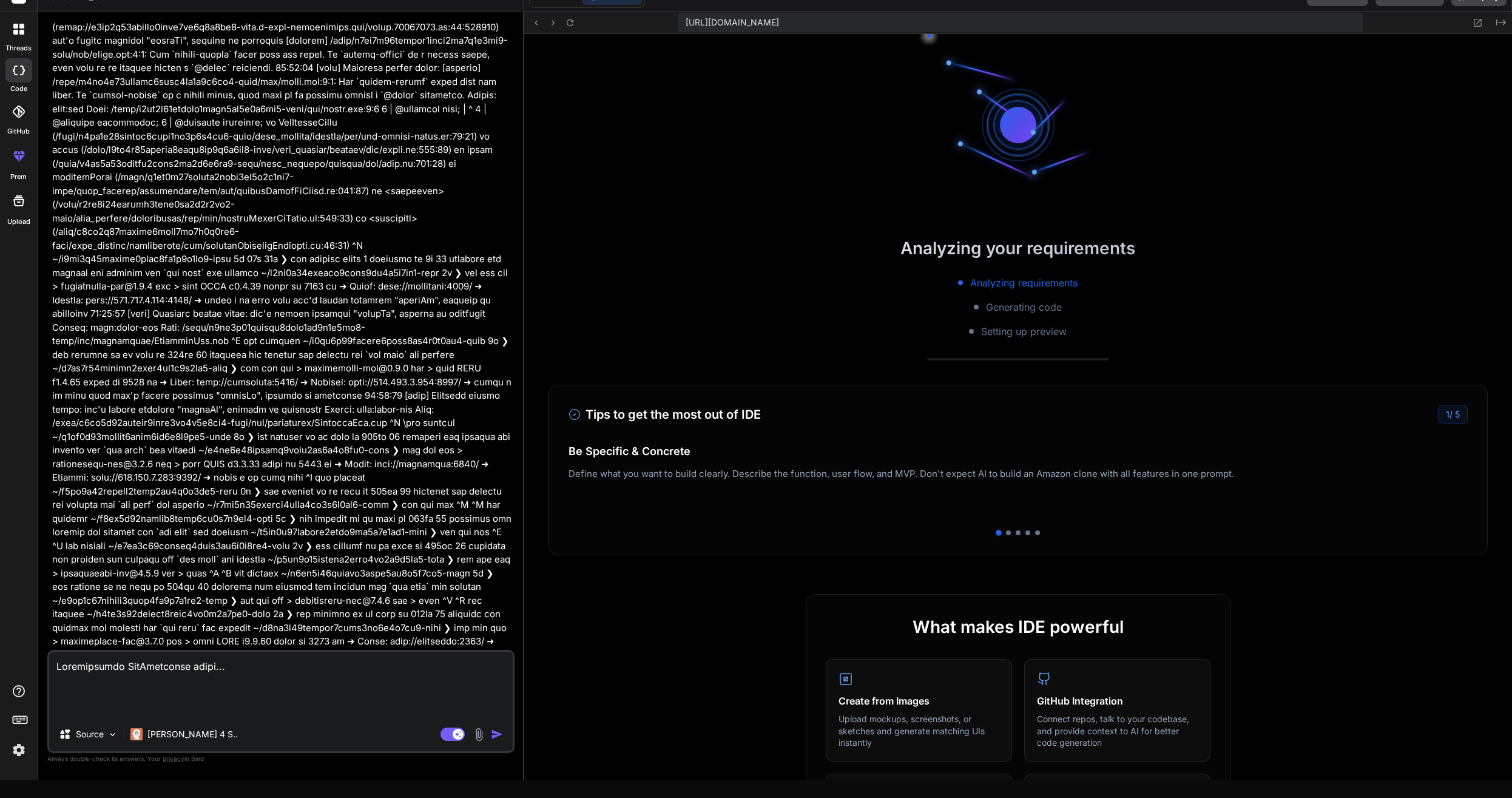
scroll to position [3736, 0]
